Goal: Information Seeking & Learning: Learn about a topic

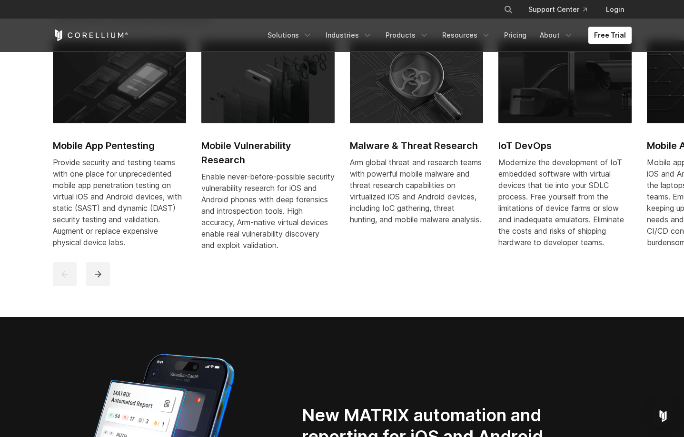
scroll to position [548, 0]
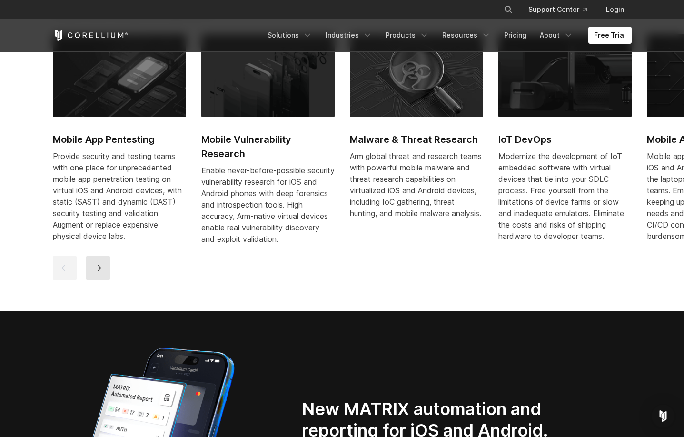
click at [97, 273] on icon "next" at bounding box center [98, 268] width 10 height 10
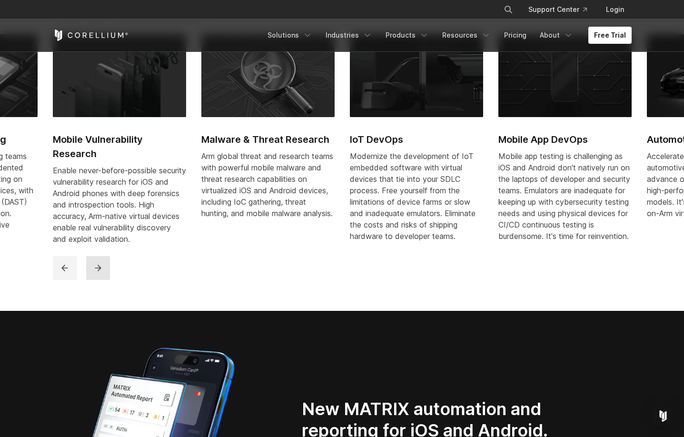
click at [97, 273] on icon "next" at bounding box center [98, 268] width 10 height 10
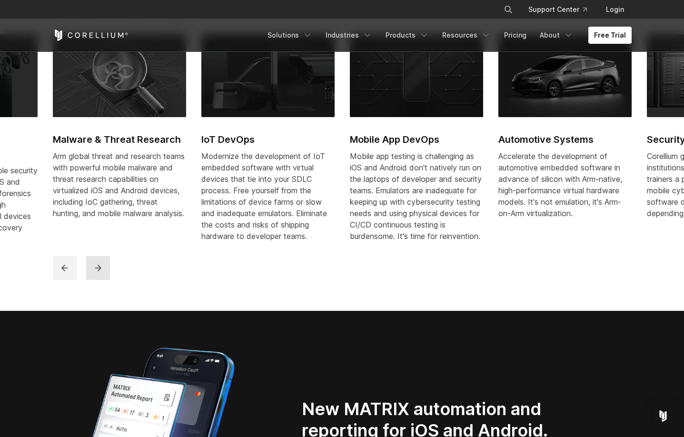
click at [98, 273] on icon "next" at bounding box center [98, 268] width 10 height 10
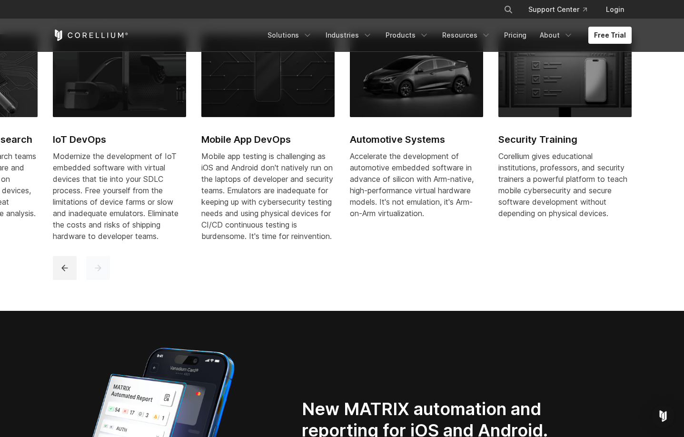
click at [98, 273] on icon "next" at bounding box center [98, 268] width 10 height 10
click at [55, 278] on button "previous" at bounding box center [65, 268] width 24 height 24
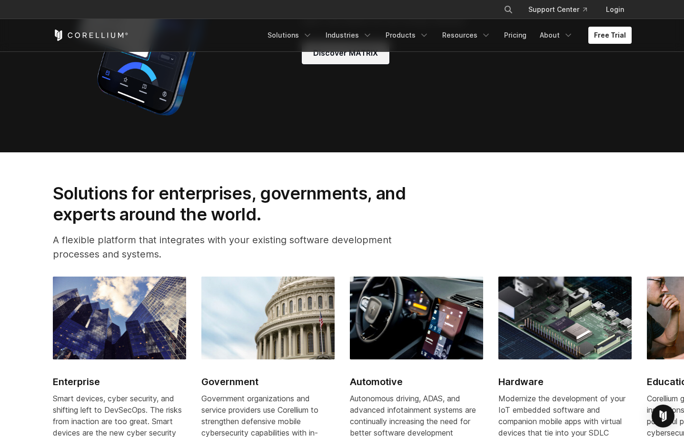
scroll to position [1011, 0]
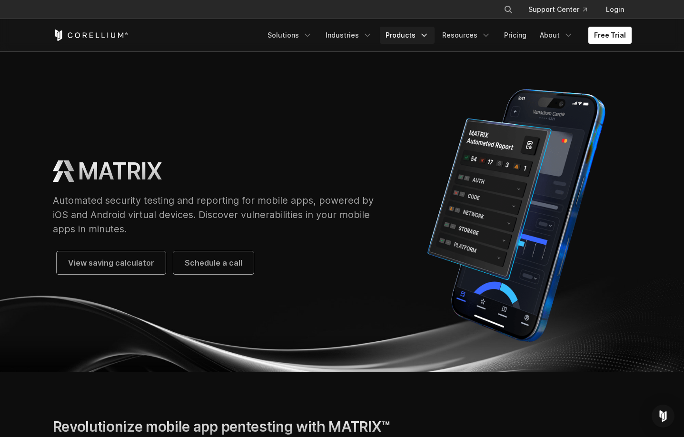
click at [417, 39] on link "Products" at bounding box center [407, 35] width 55 height 17
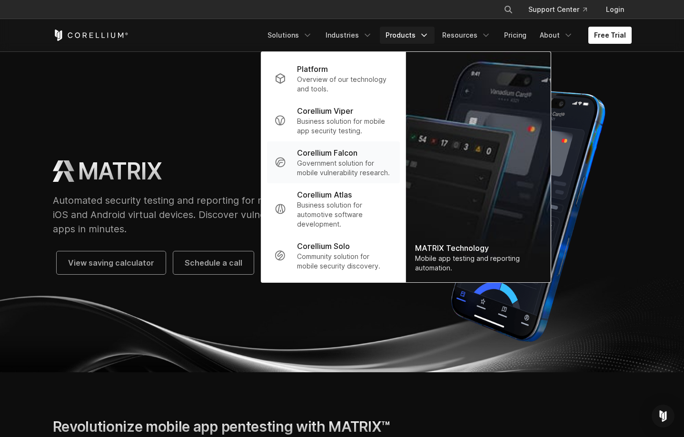
click at [346, 164] on p "Government solution for mobile vulnerability research." at bounding box center [344, 167] width 95 height 19
